Goal: Transaction & Acquisition: Download file/media

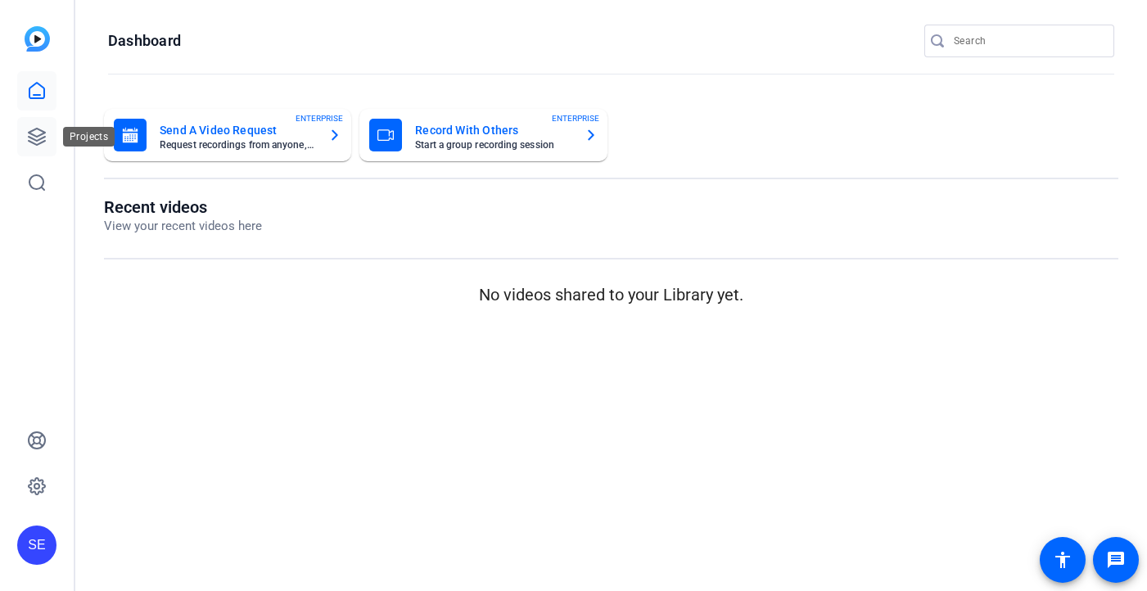
click at [45, 140] on icon at bounding box center [37, 137] width 16 height 16
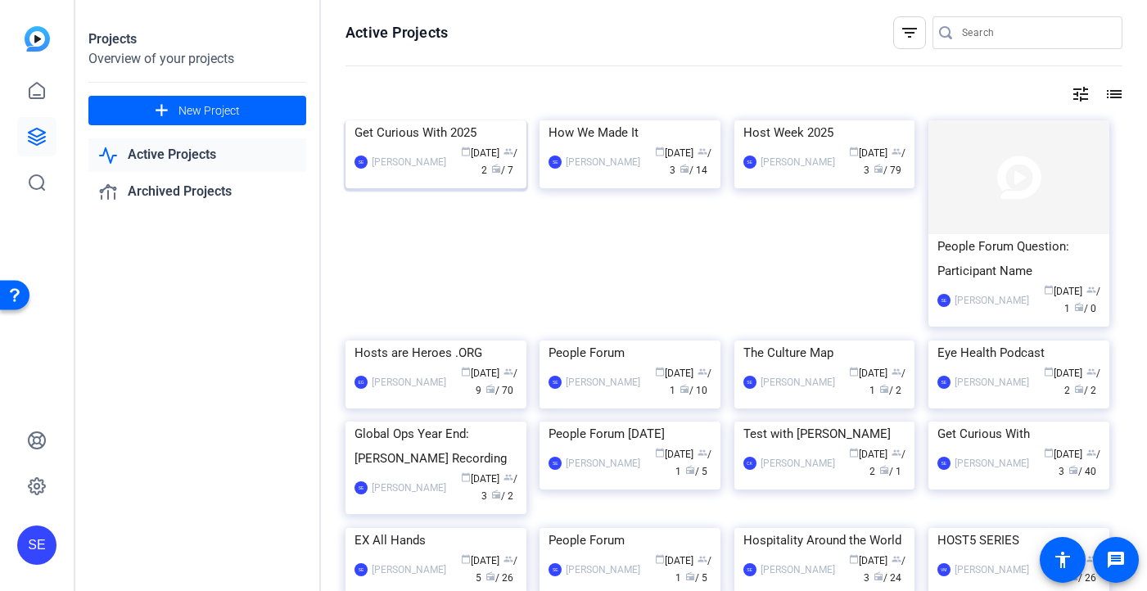
click at [454, 120] on img at bounding box center [435, 120] width 181 height 0
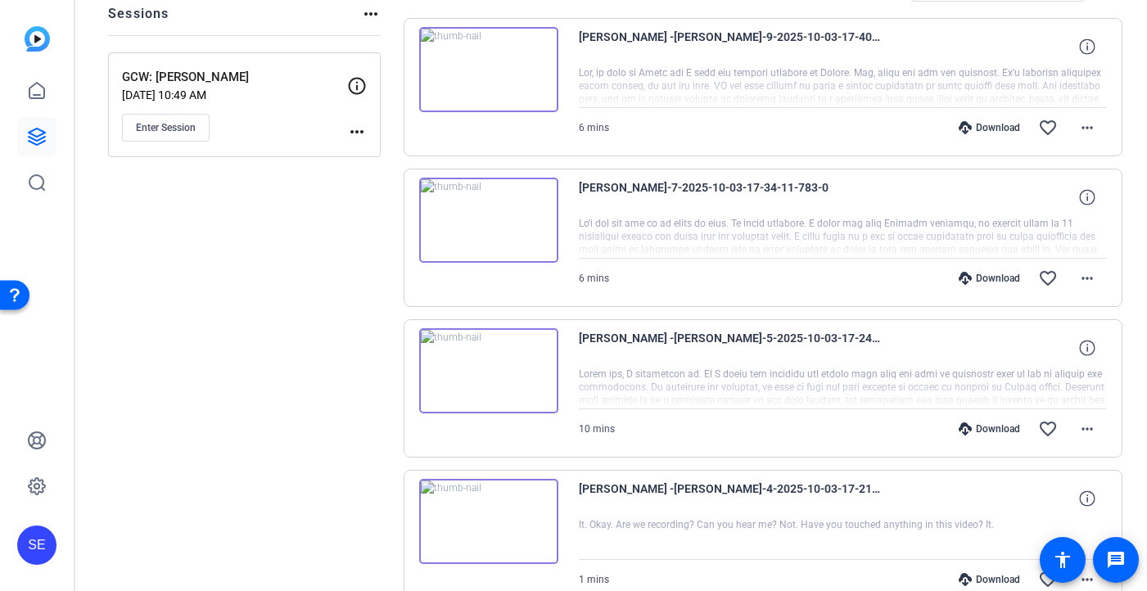
scroll to position [168, 0]
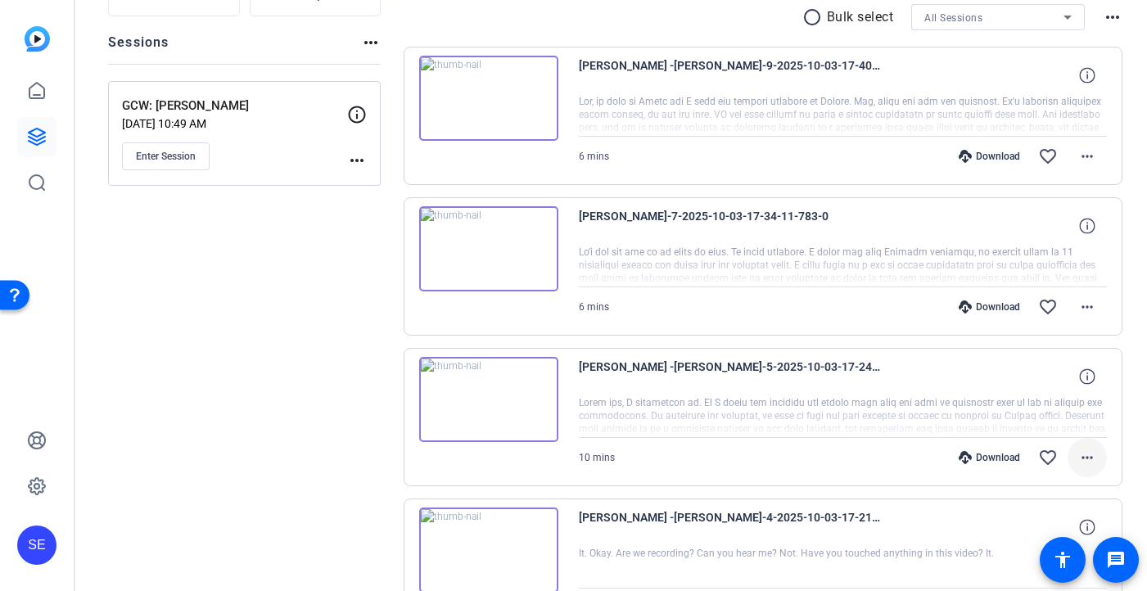
click at [1081, 458] on mat-icon "more_horiz" at bounding box center [1087, 458] width 20 height 20
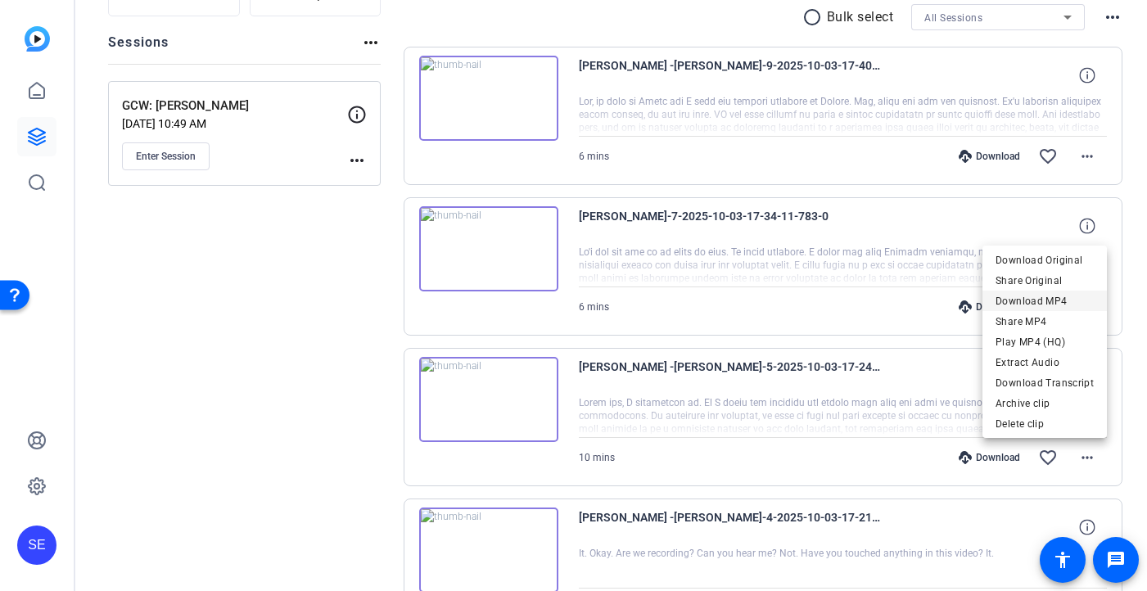
click at [1057, 308] on span "Download MP4" at bounding box center [1045, 301] width 98 height 20
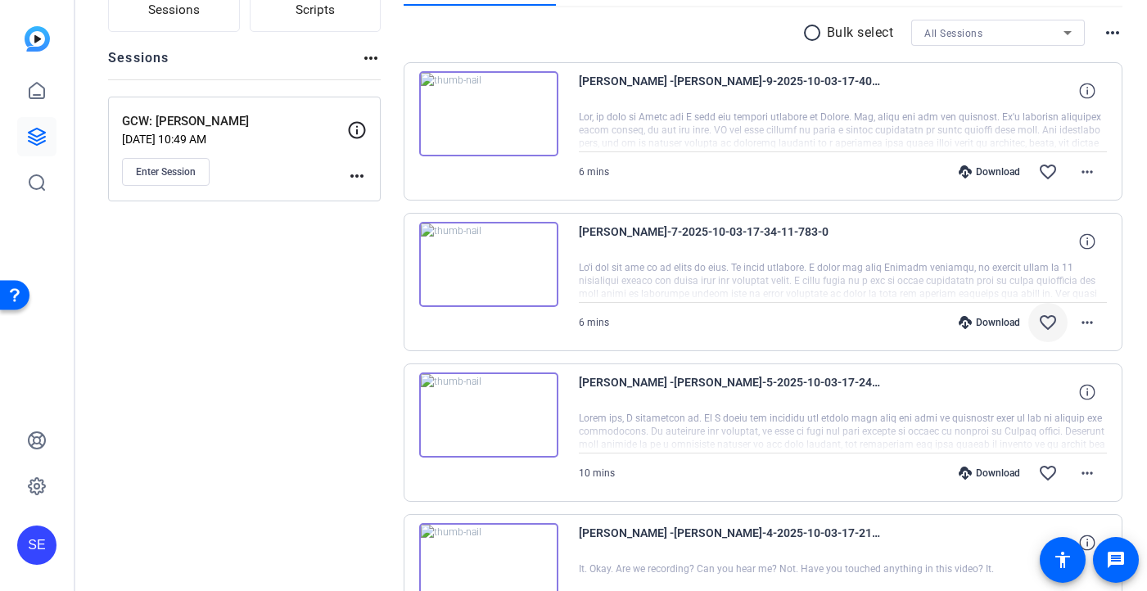
scroll to position [147, 0]
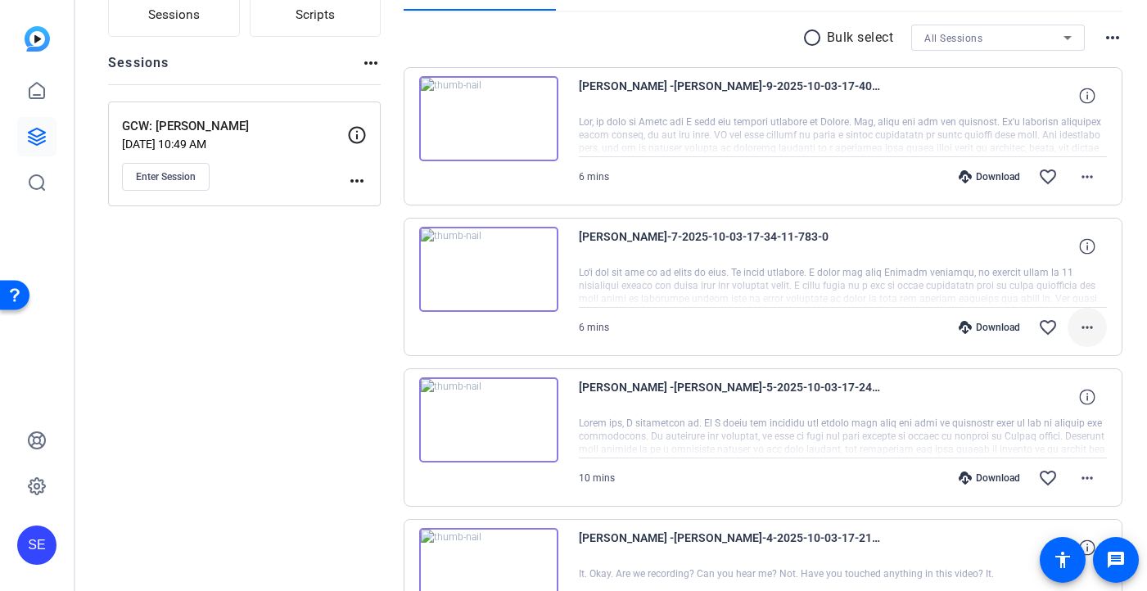
click at [1090, 324] on mat-icon "more_horiz" at bounding box center [1087, 328] width 20 height 20
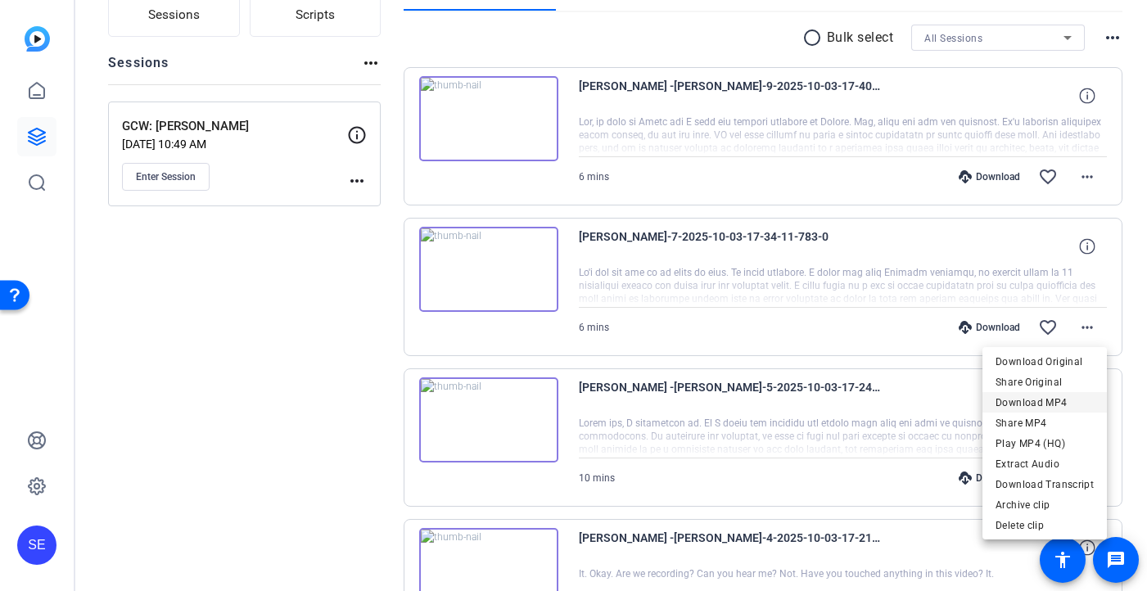
click at [1060, 404] on span "Download MP4" at bounding box center [1045, 403] width 98 height 20
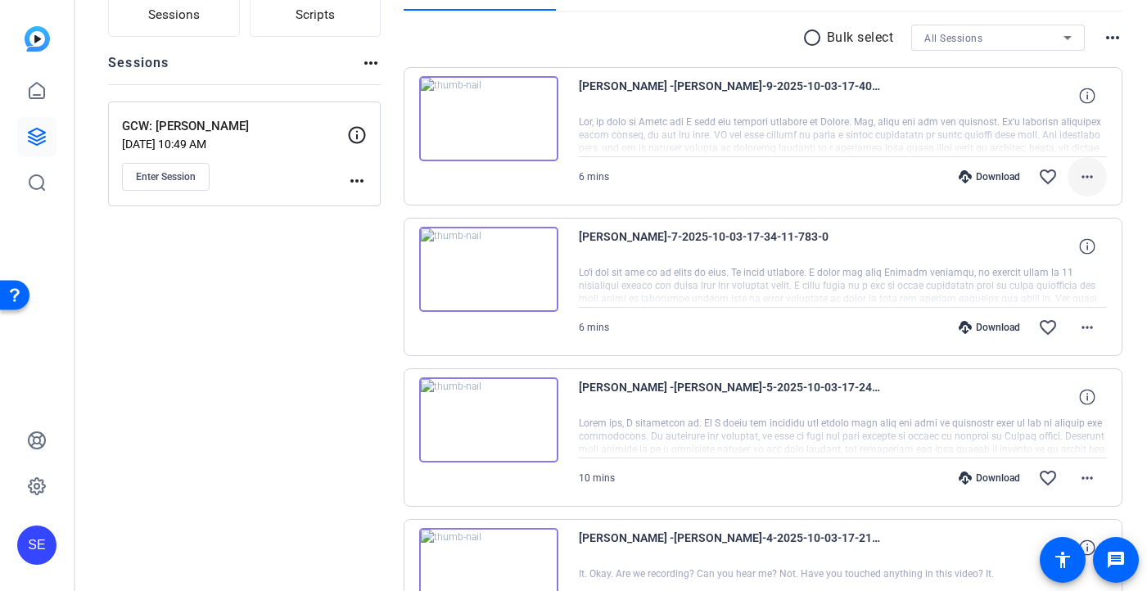
click at [1097, 177] on span at bounding box center [1087, 176] width 39 height 39
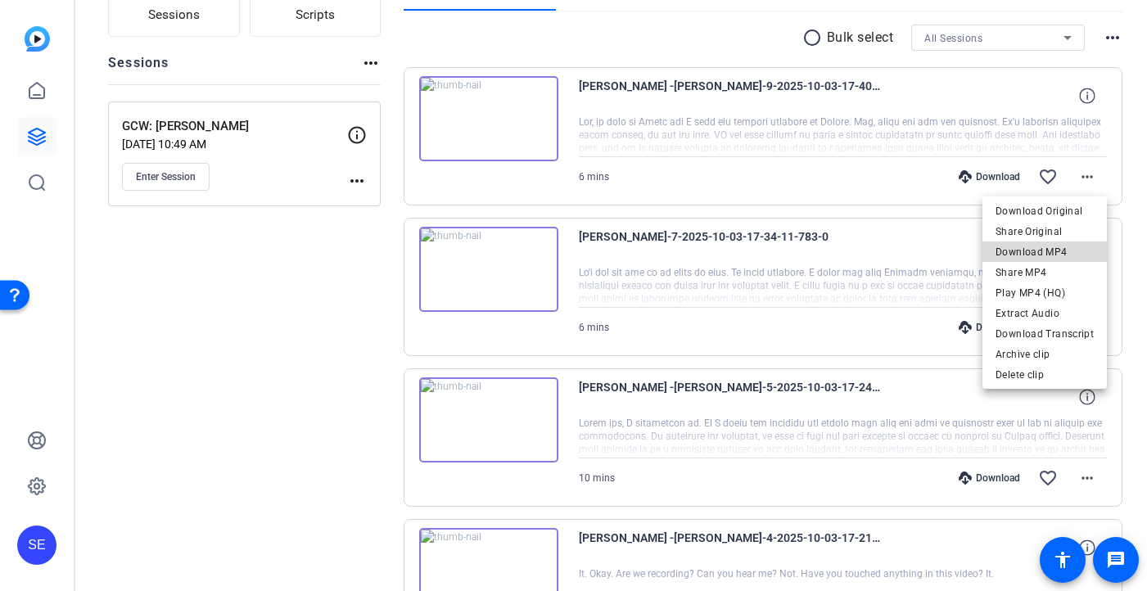
click at [1072, 257] on span "Download MP4" at bounding box center [1045, 252] width 98 height 20
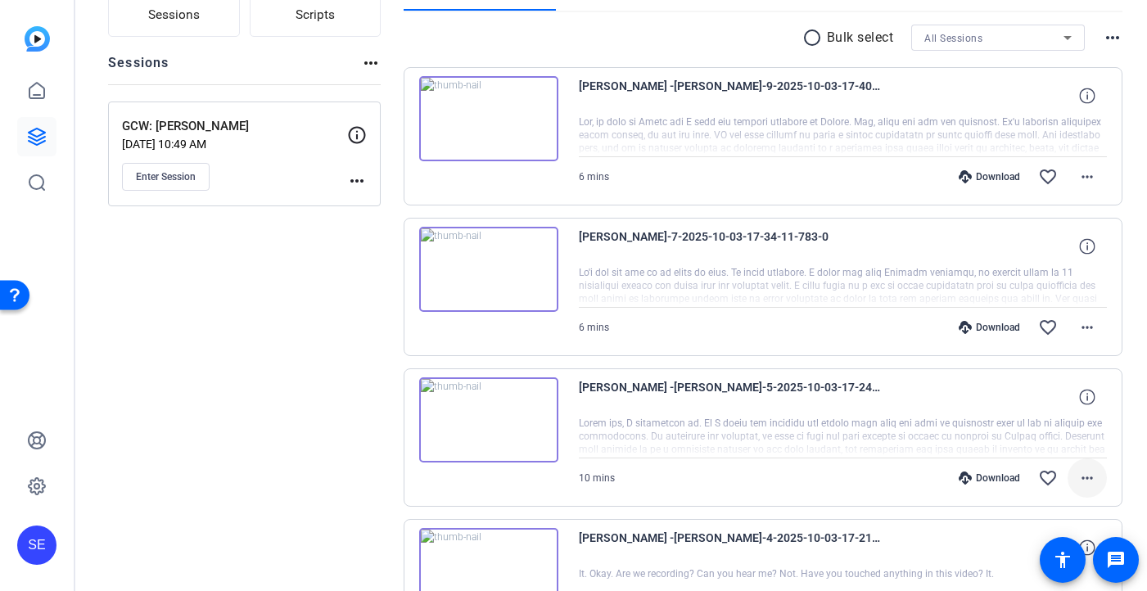
click at [1089, 483] on mat-icon "more_horiz" at bounding box center [1087, 478] width 20 height 20
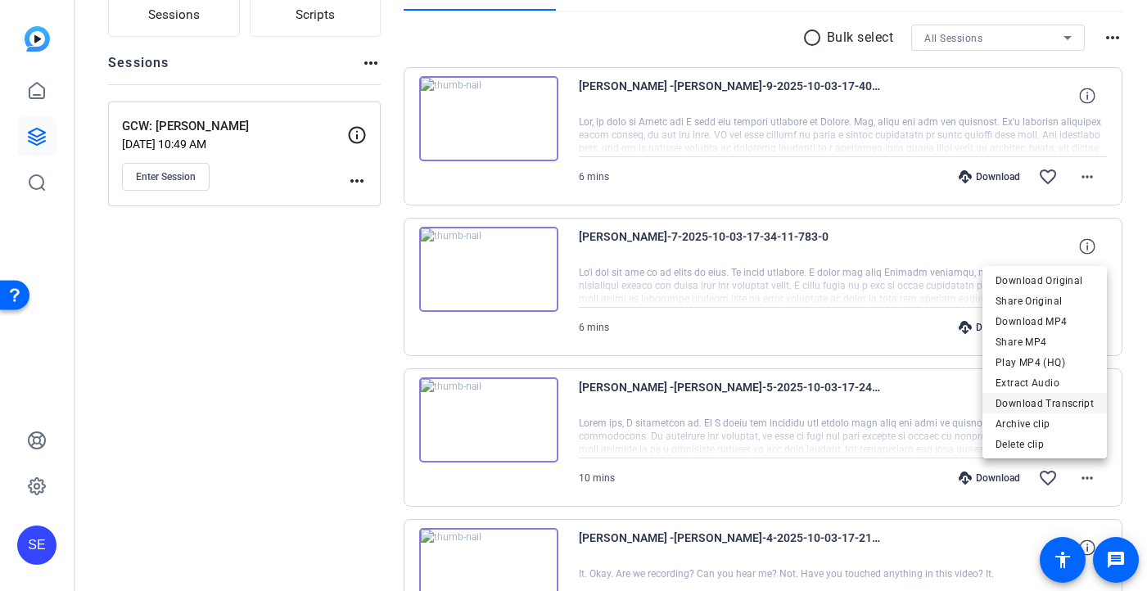
click at [1066, 408] on span "Download Transcript" at bounding box center [1045, 404] width 98 height 20
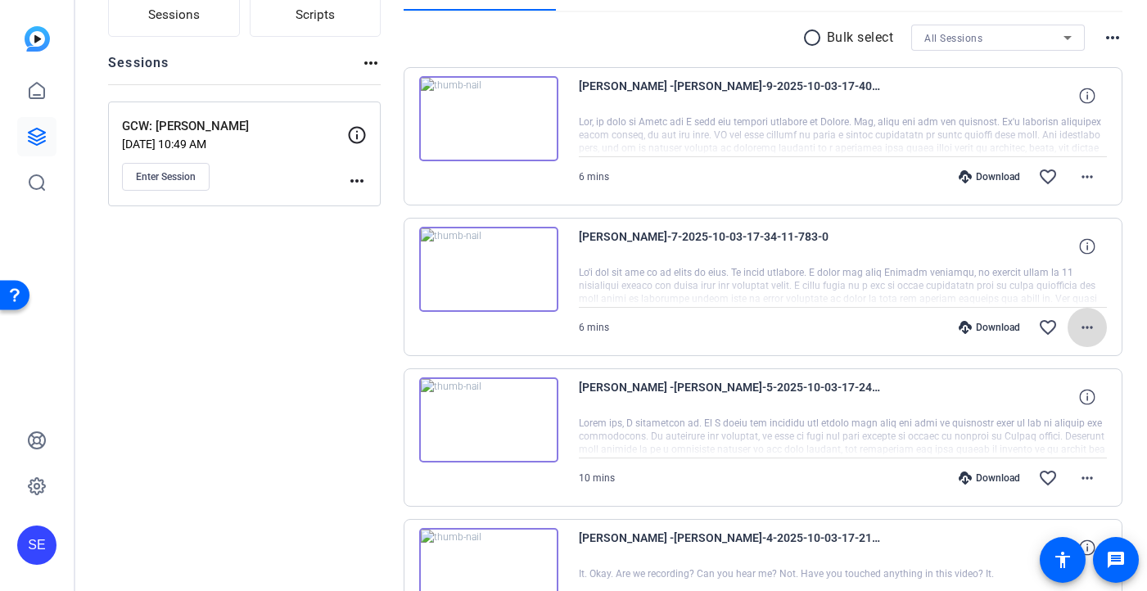
click at [1082, 326] on mat-icon "more_horiz" at bounding box center [1087, 328] width 20 height 20
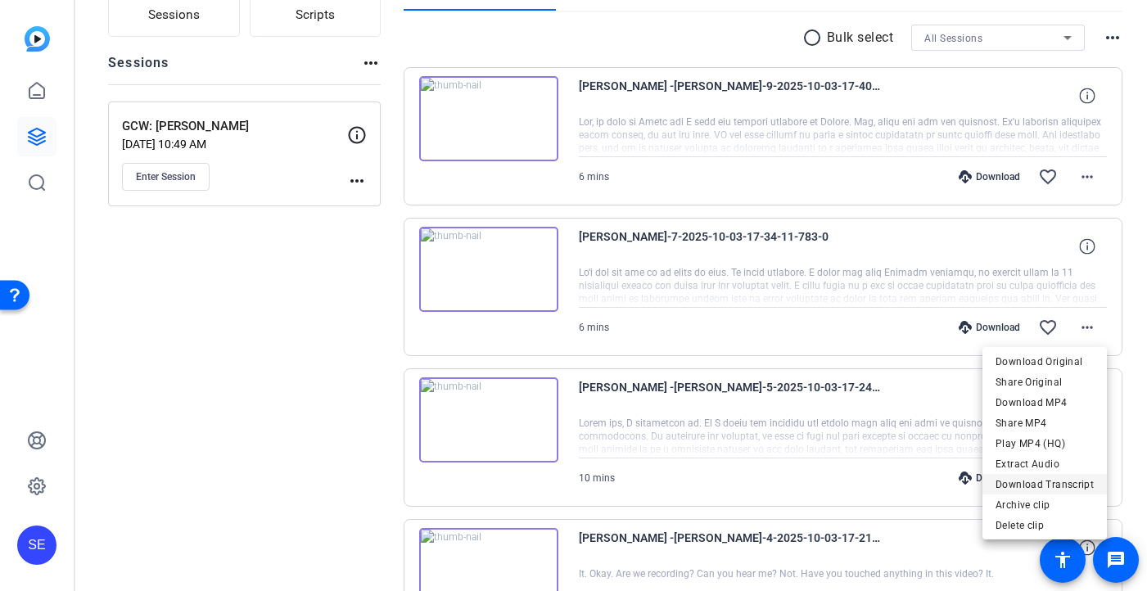
click at [1059, 488] on span "Download Transcript" at bounding box center [1045, 485] width 98 height 20
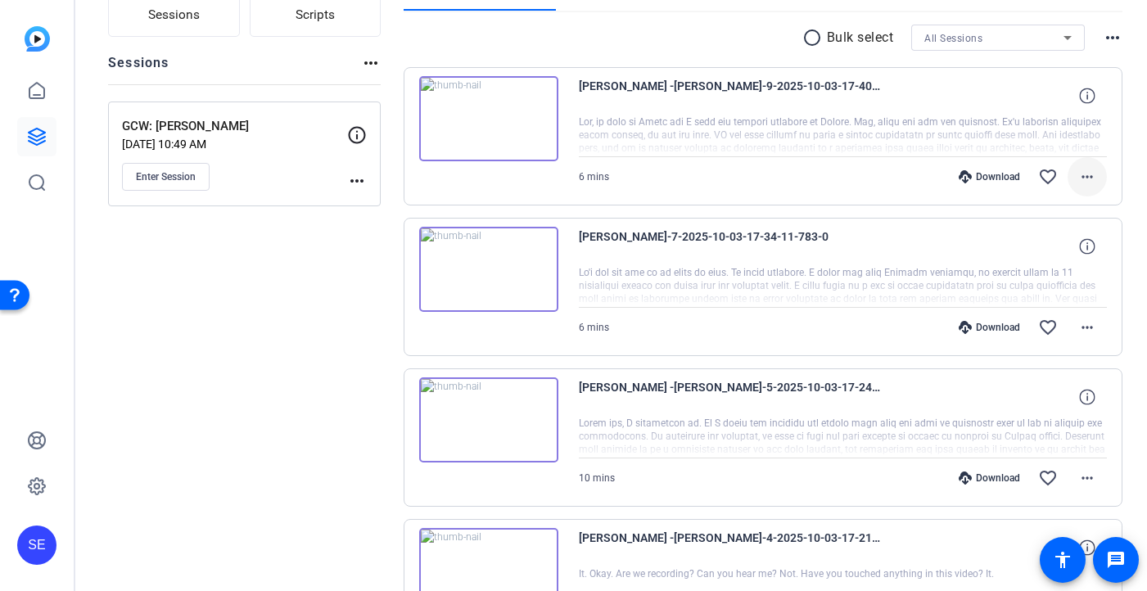
click at [1091, 189] on span at bounding box center [1087, 176] width 39 height 39
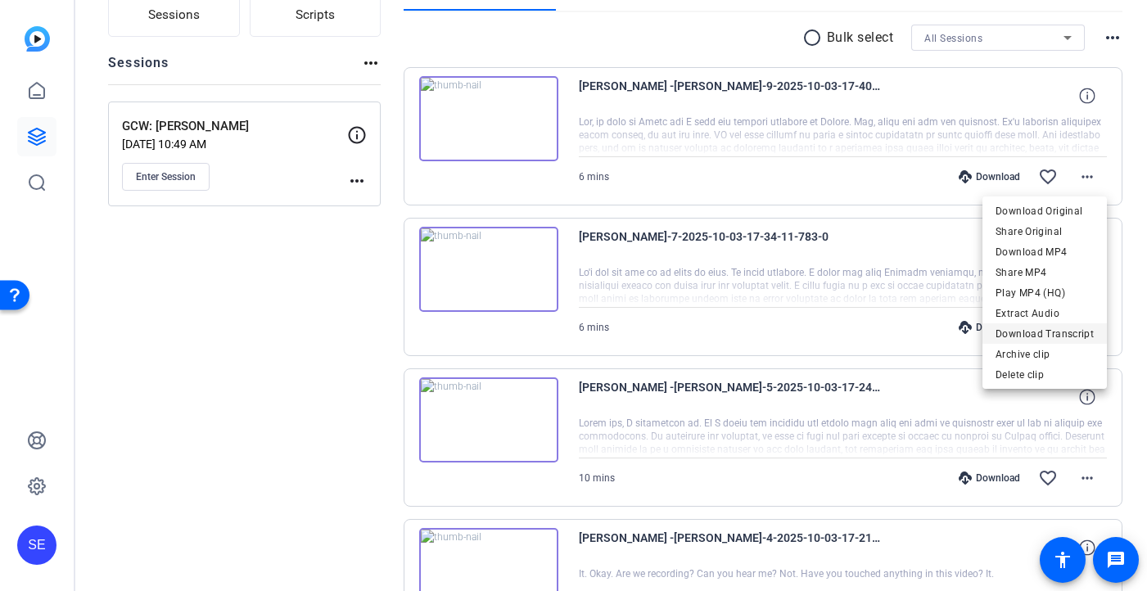
click at [1059, 330] on span "Download Transcript" at bounding box center [1045, 334] width 98 height 20
